Goal: Transaction & Acquisition: Book appointment/travel/reservation

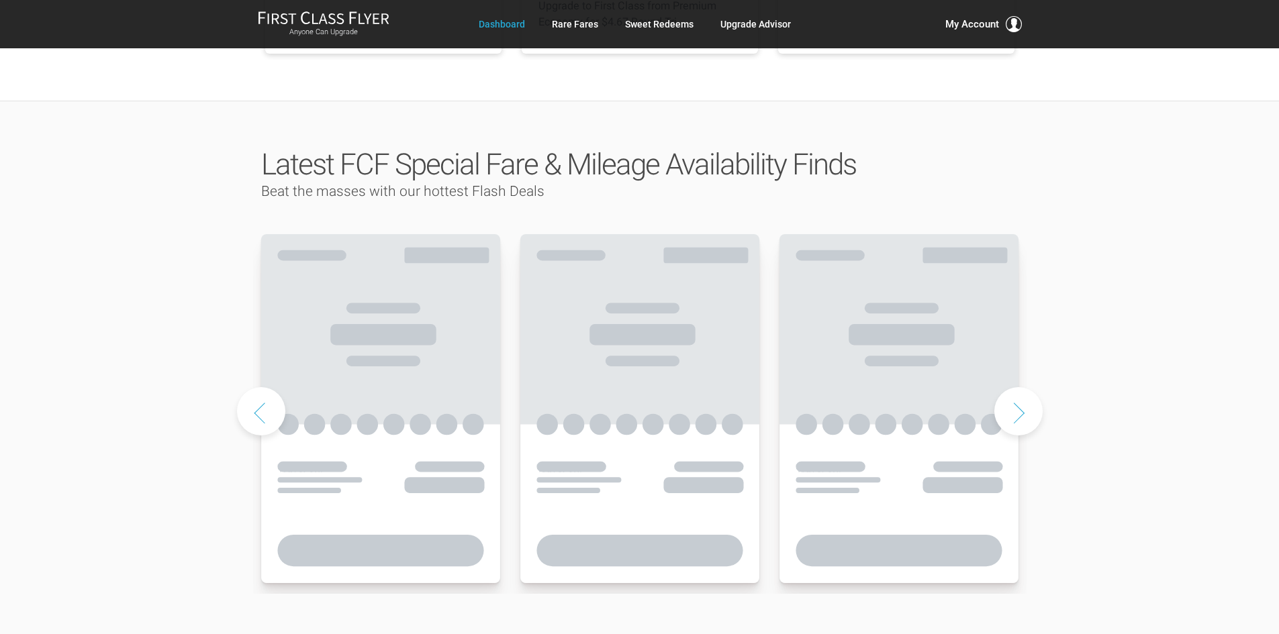
scroll to position [604, 0]
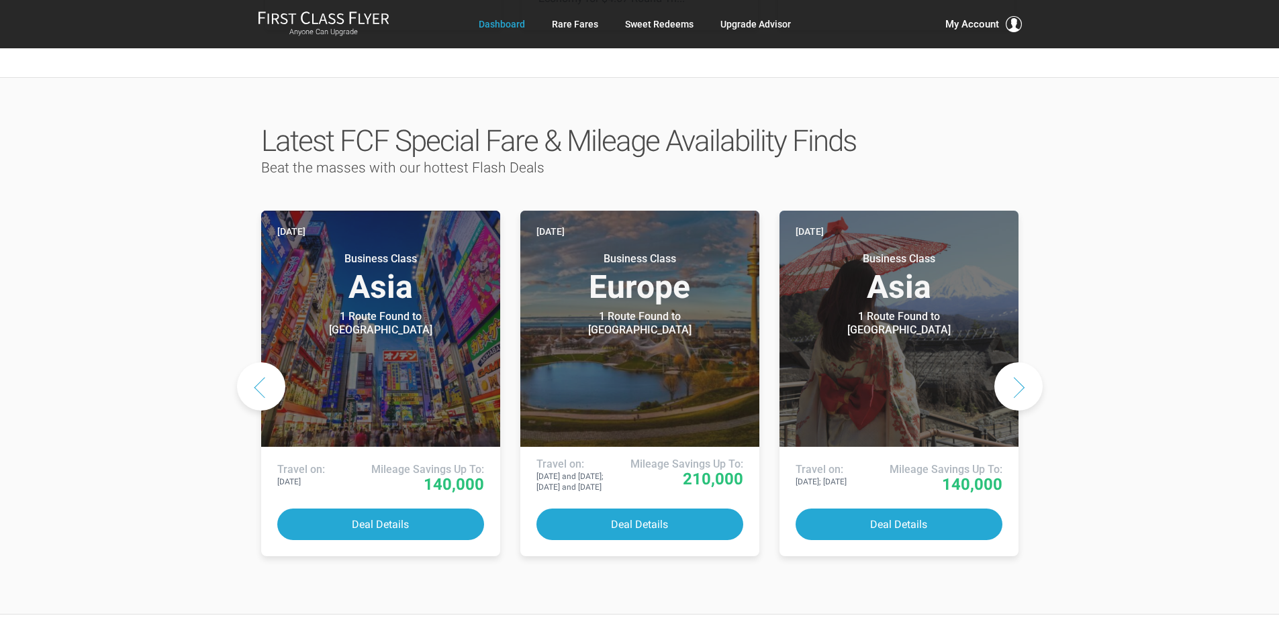
click at [1023, 363] on button "Next slide" at bounding box center [1018, 387] width 48 height 48
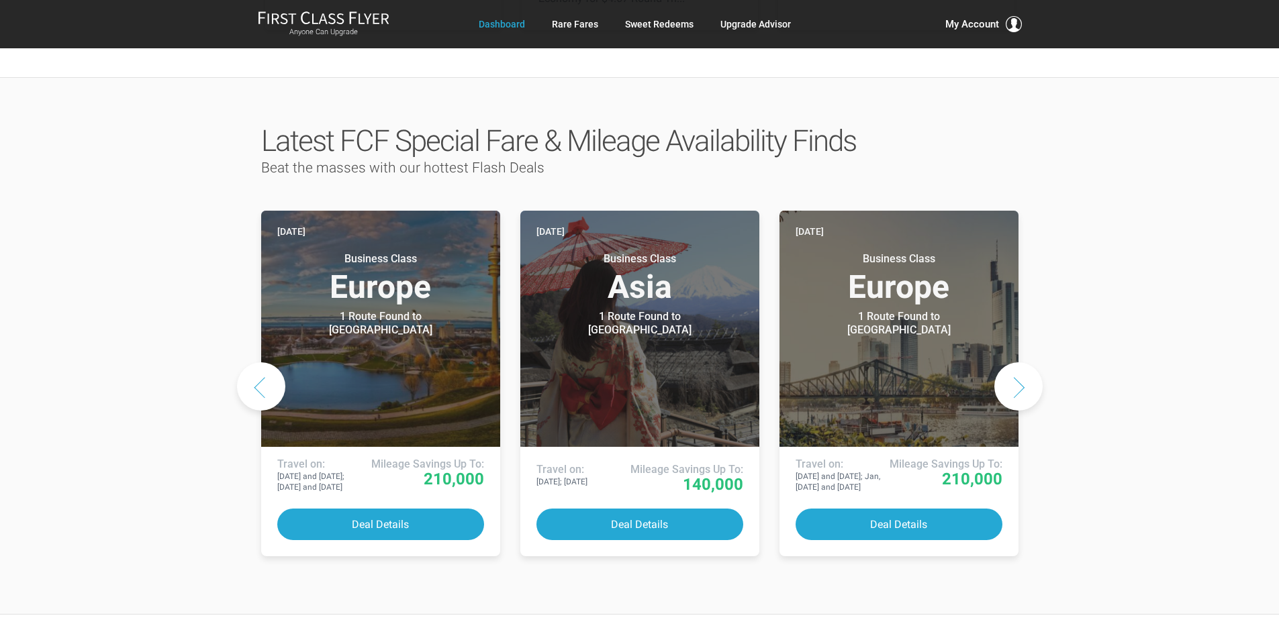
click at [1023, 363] on button "Next slide" at bounding box center [1018, 387] width 48 height 48
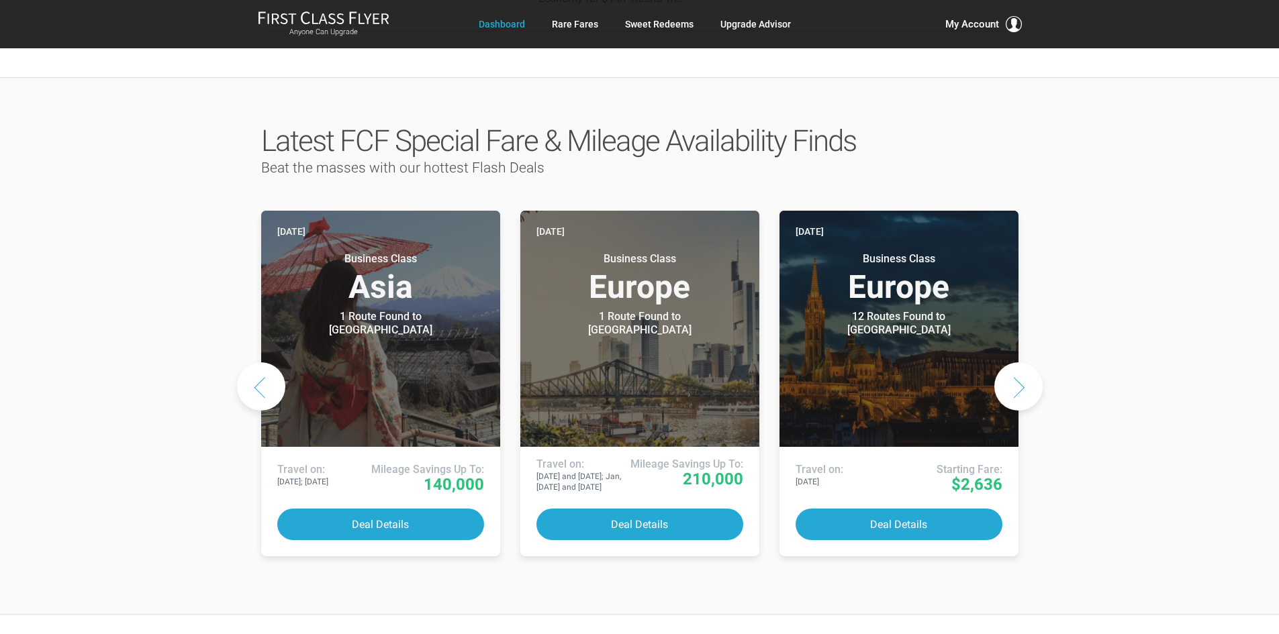
click at [1023, 363] on button "Next slide" at bounding box center [1018, 387] width 48 height 48
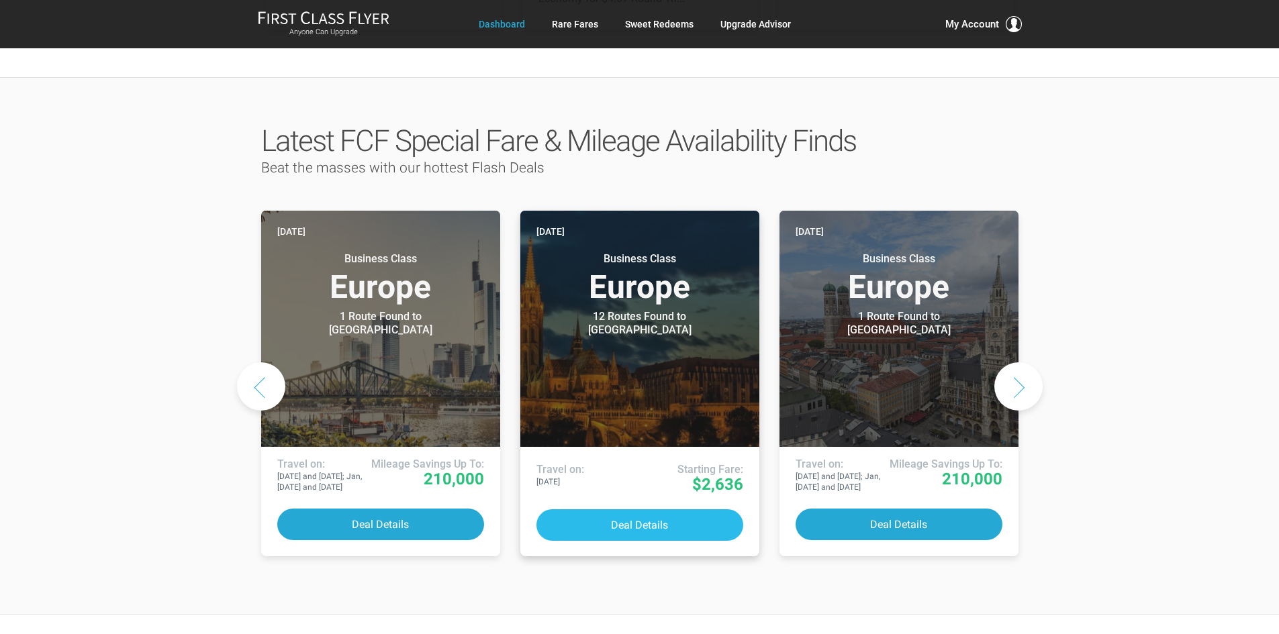
click at [659, 510] on button "Deal Details" at bounding box center [639, 526] width 207 height 32
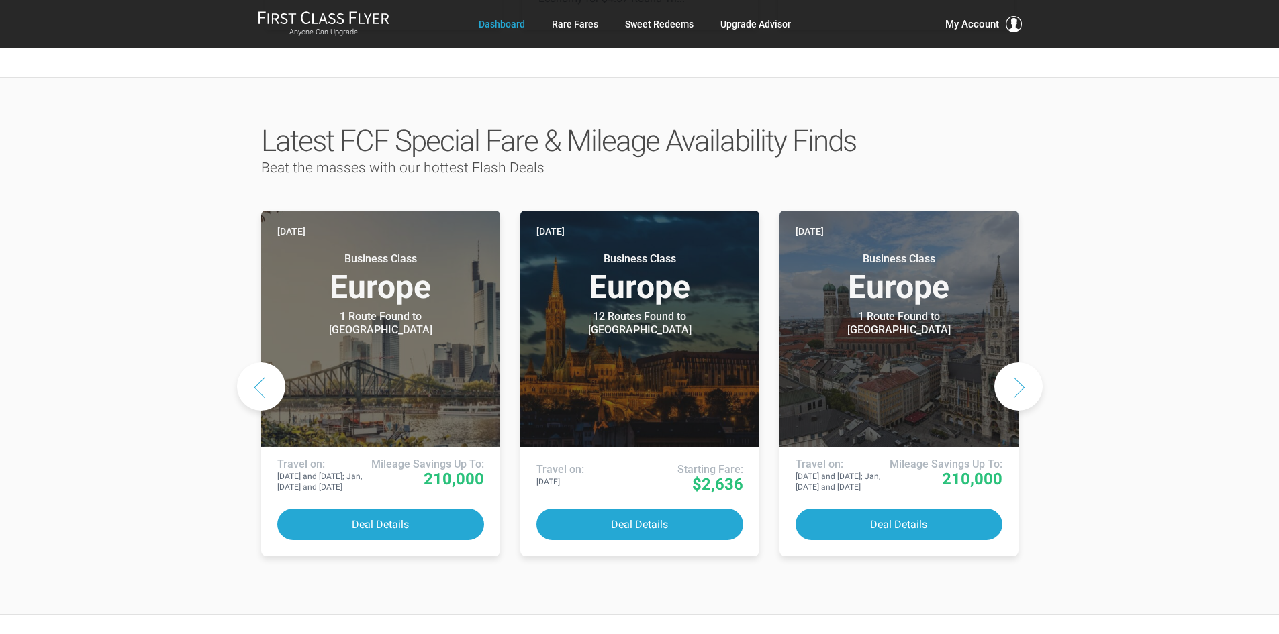
click at [1023, 363] on button "Next slide" at bounding box center [1018, 387] width 48 height 48
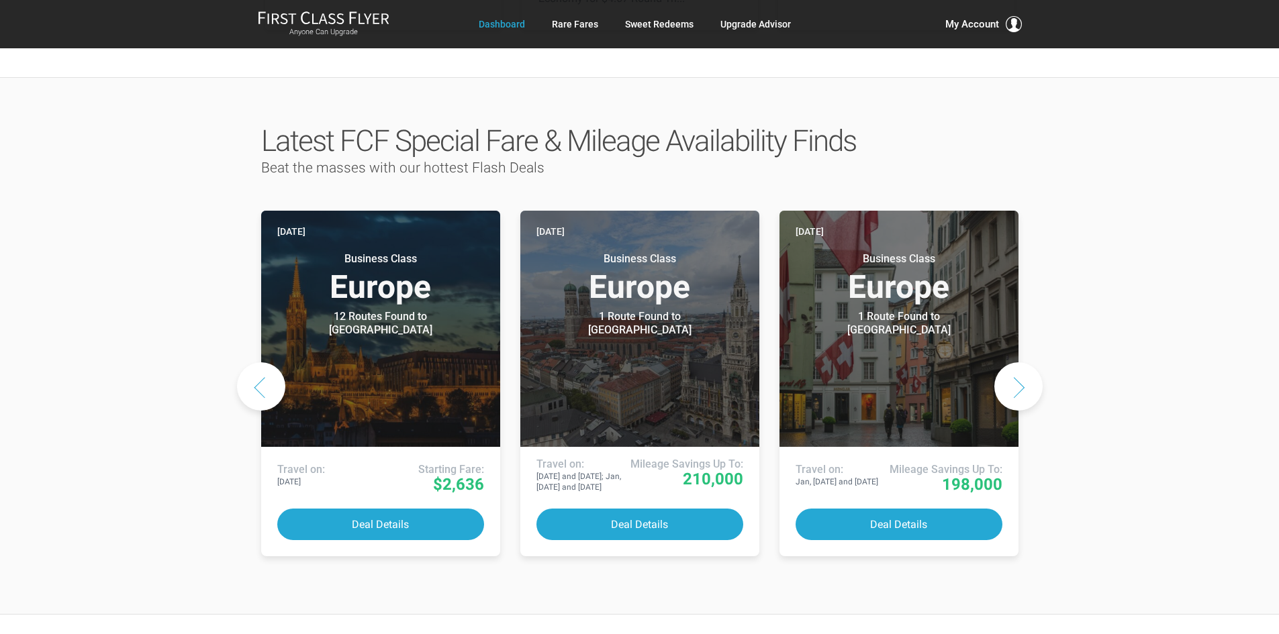
click at [1020, 363] on button "Next slide" at bounding box center [1018, 387] width 48 height 48
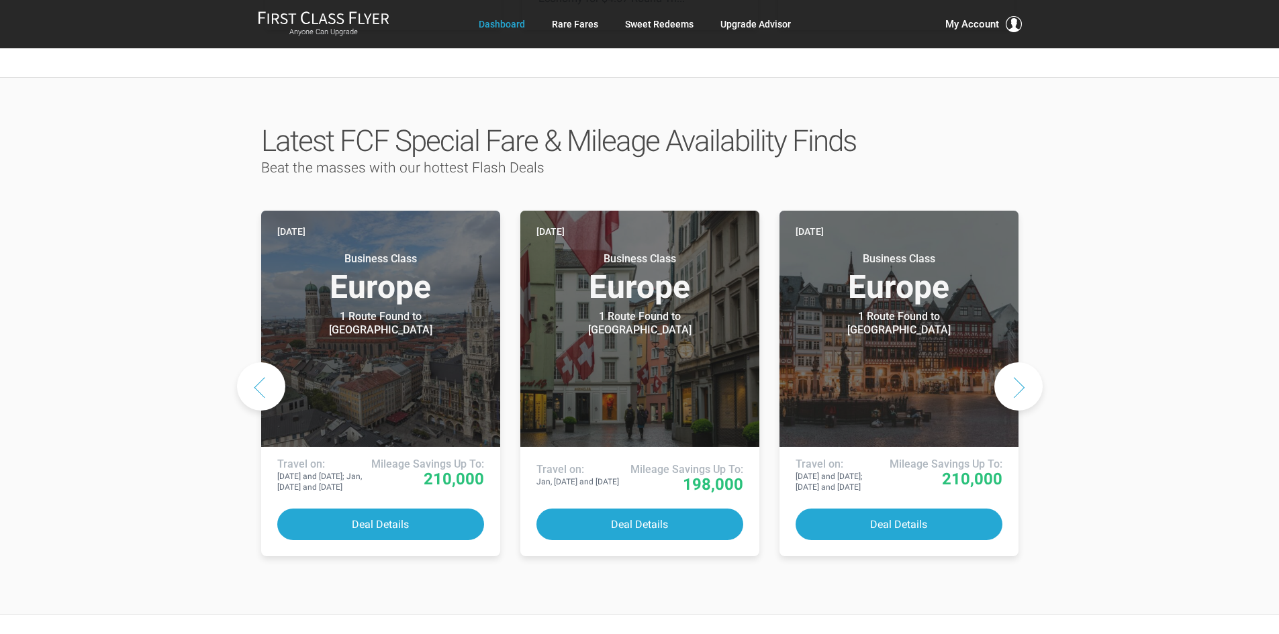
click at [1020, 363] on button "Next slide" at bounding box center [1018, 387] width 48 height 48
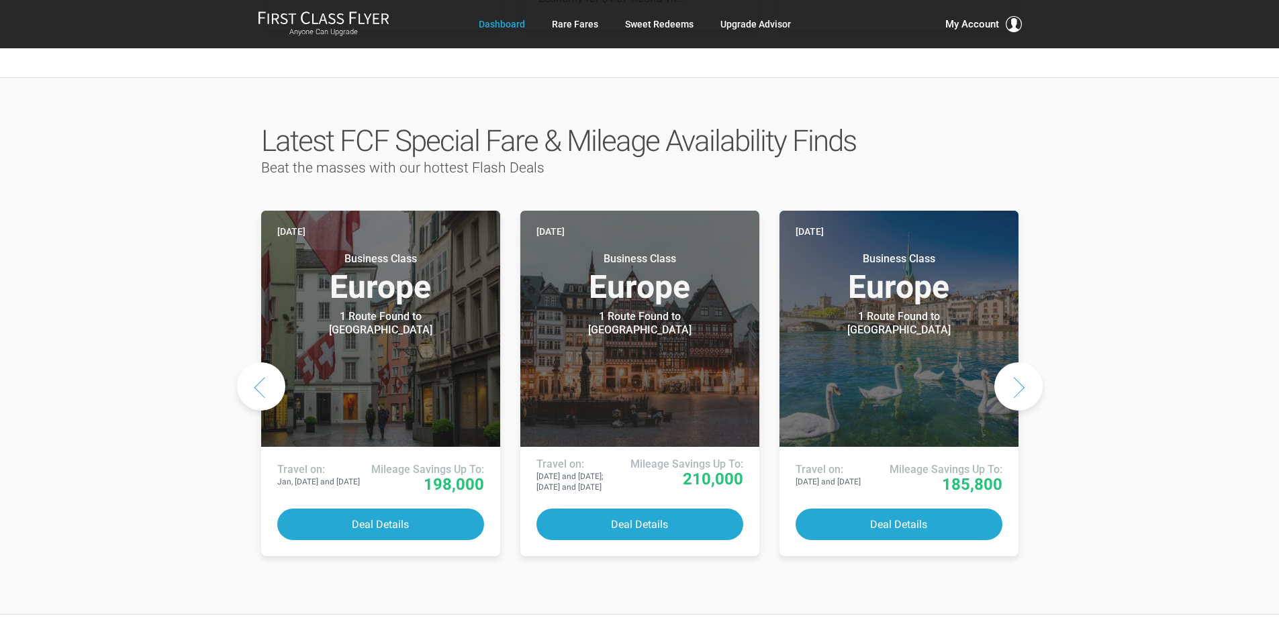
click at [1020, 363] on button "Next slide" at bounding box center [1018, 387] width 48 height 48
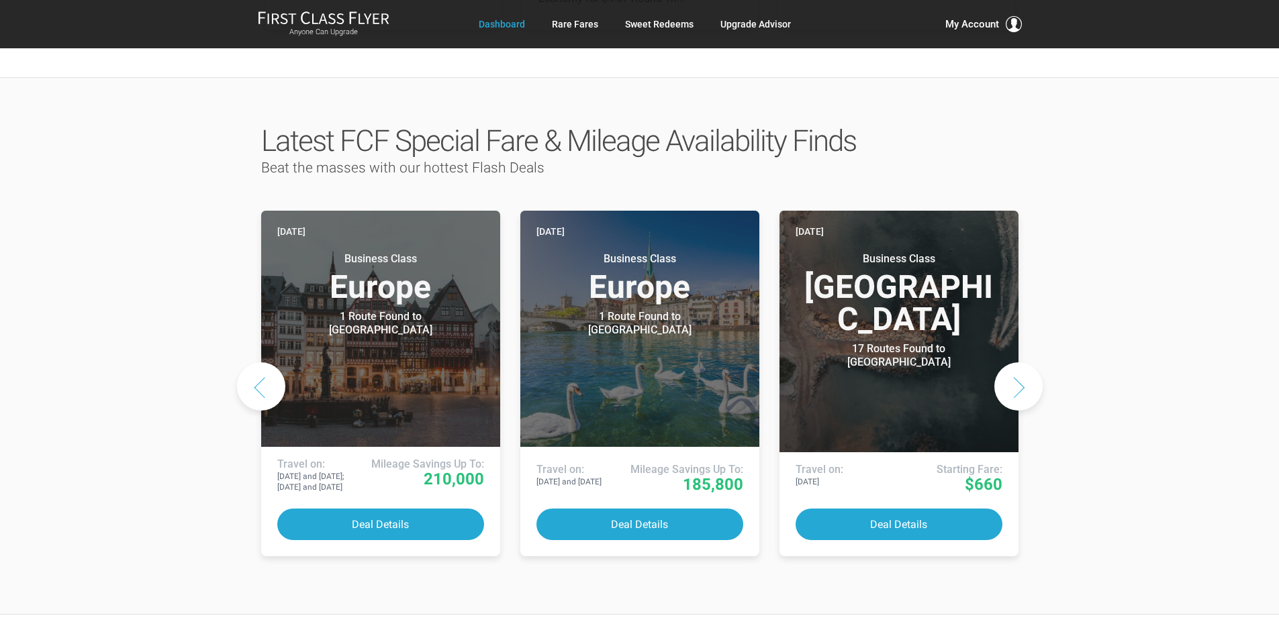
click at [1020, 363] on button "Next slide" at bounding box center [1018, 387] width 48 height 48
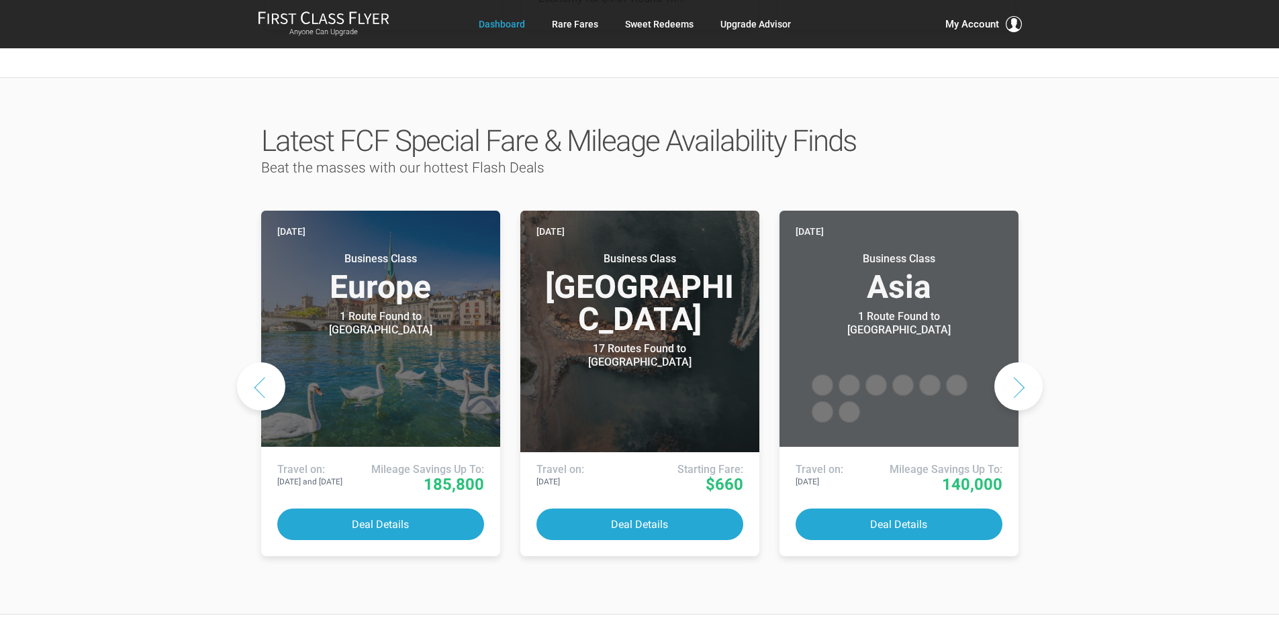
click at [1020, 363] on button "Next slide" at bounding box center [1018, 387] width 48 height 48
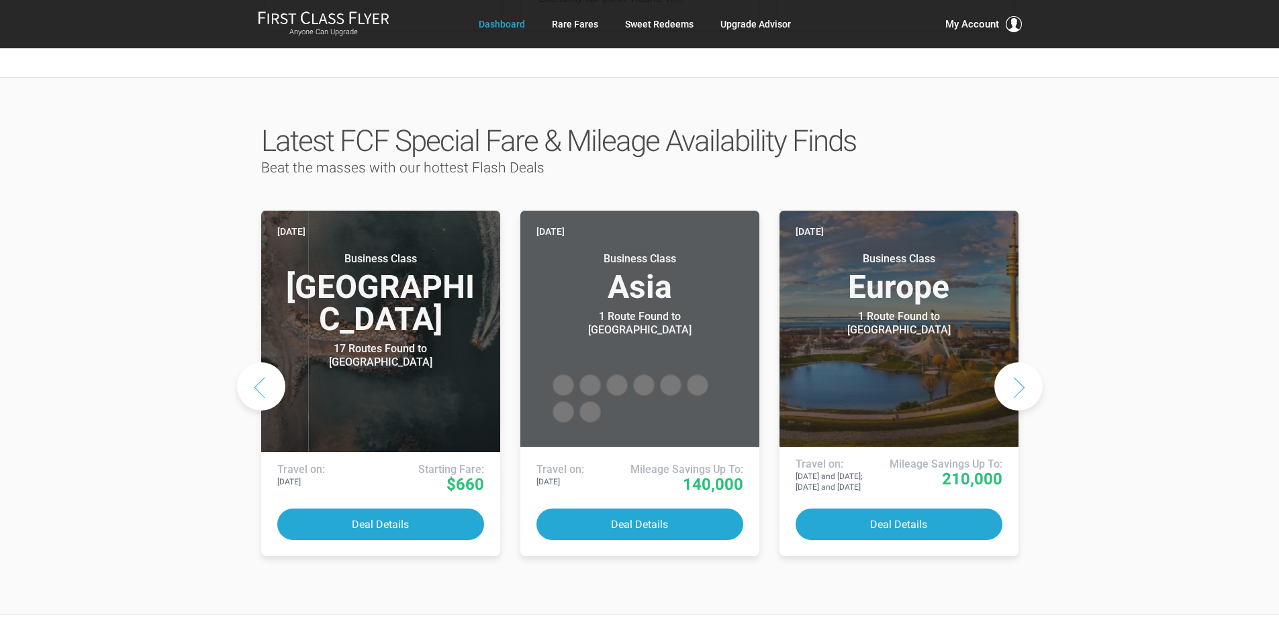
click at [1020, 363] on button "Next slide" at bounding box center [1018, 387] width 48 height 48
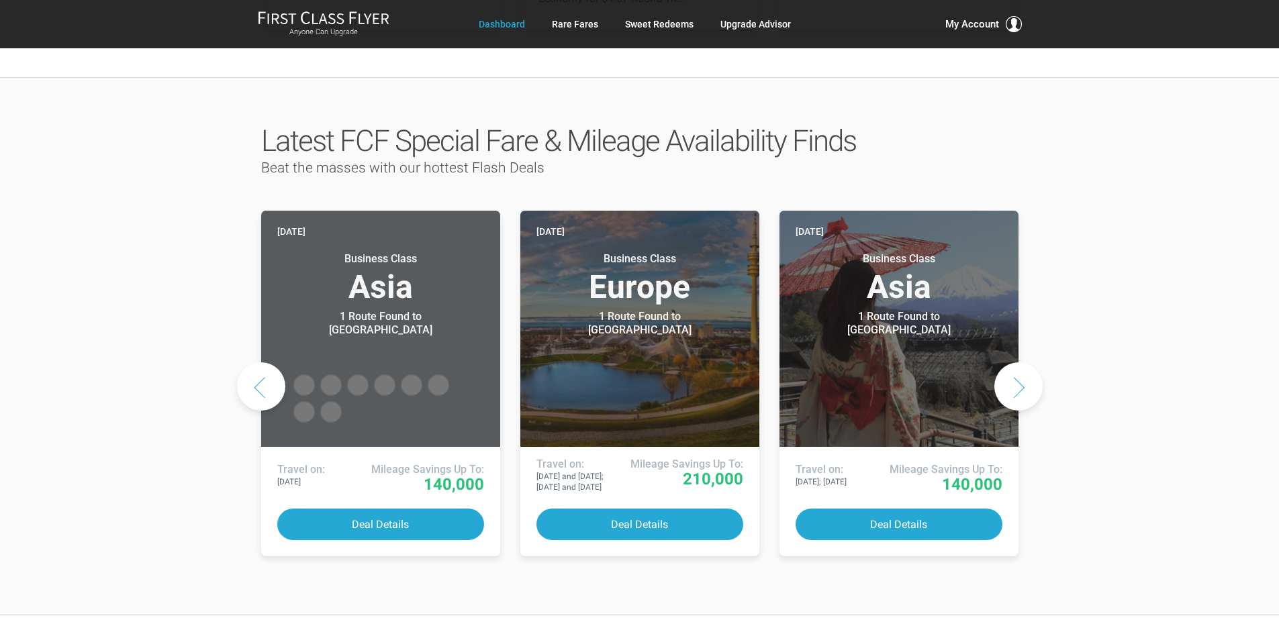
click at [1020, 363] on button "Next slide" at bounding box center [1018, 387] width 48 height 48
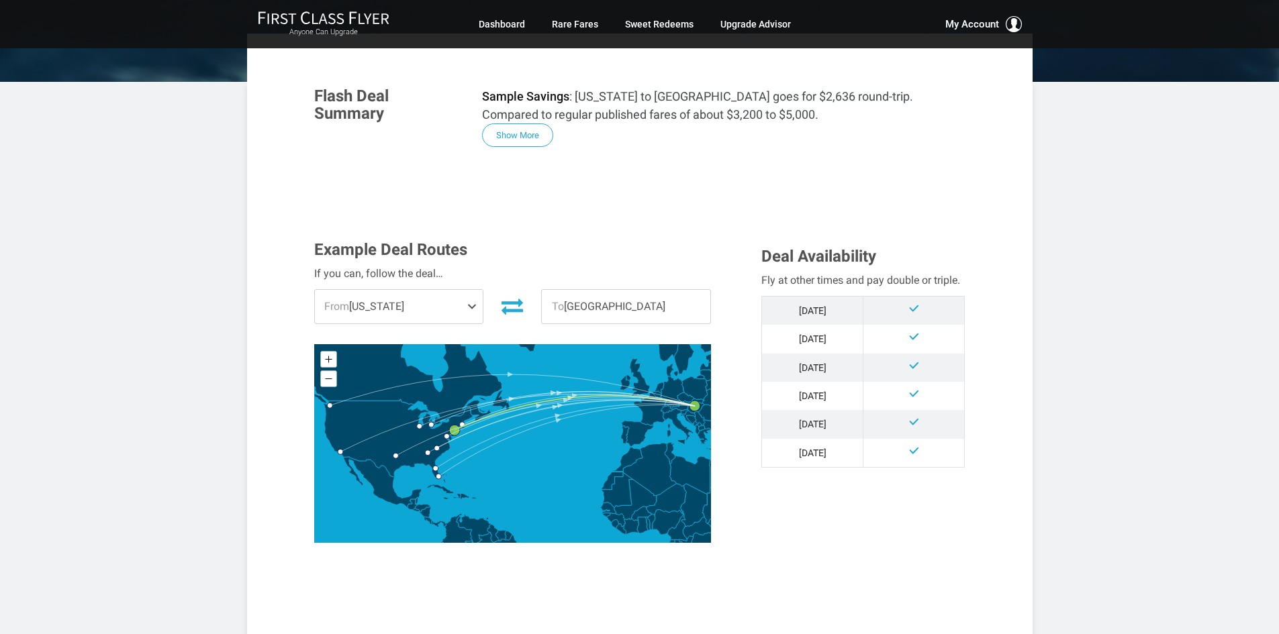
scroll to position [201, 0]
click at [465, 308] on span "From [US_STATE]" at bounding box center [399, 306] width 169 height 34
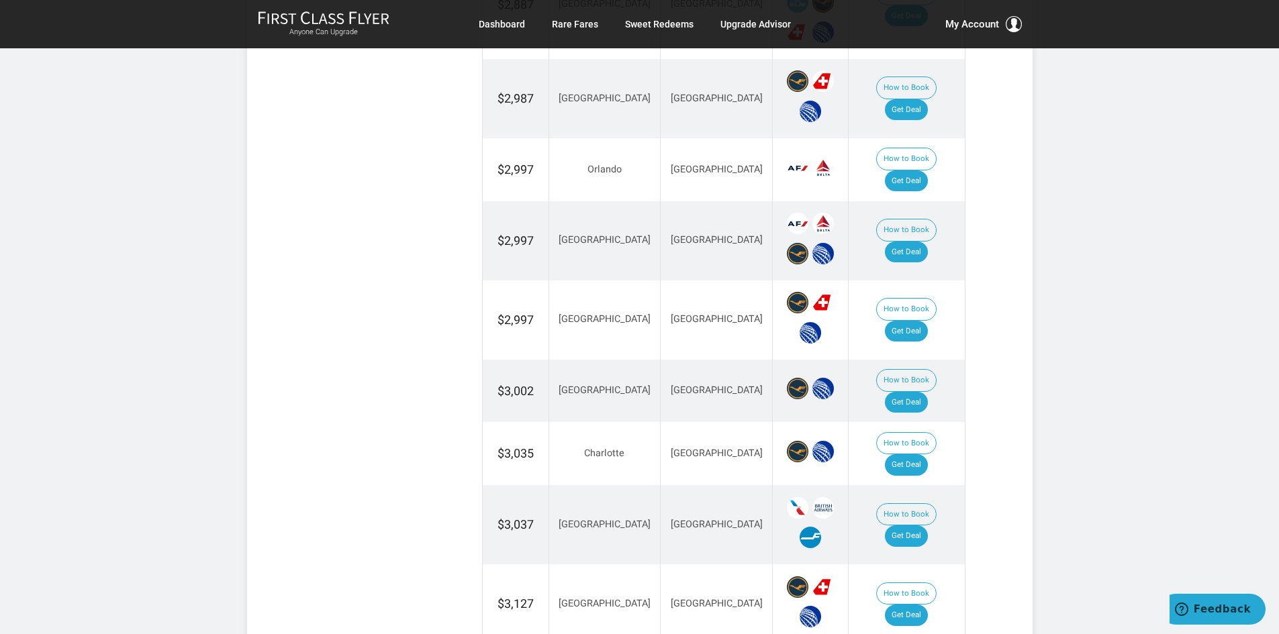
scroll to position [1208, 0]
